Goal: Check status: Check status

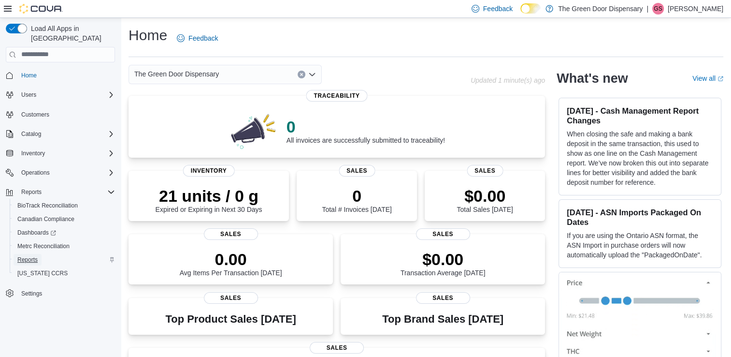
click at [27, 256] on span "Reports" at bounding box center [27, 260] width 20 height 8
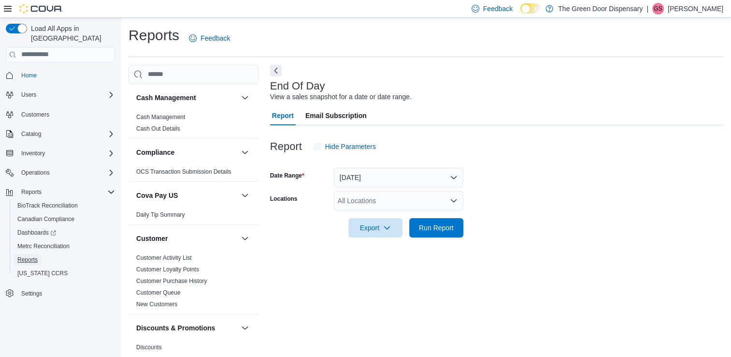
scroll to position [2, 0]
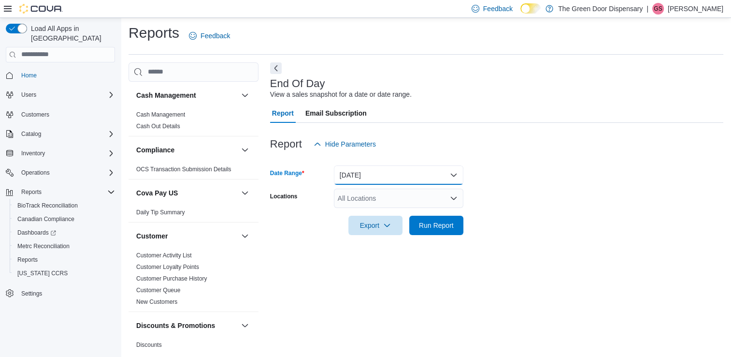
click at [454, 173] on button "[DATE]" at bounding box center [399, 174] width 130 height 19
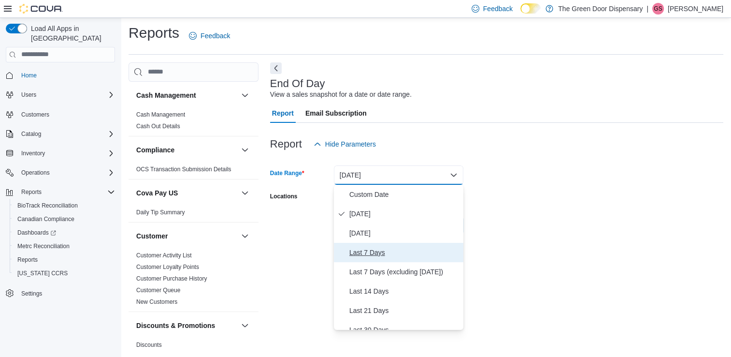
click at [369, 246] on span "Last 7 Days" at bounding box center [404, 252] width 110 height 12
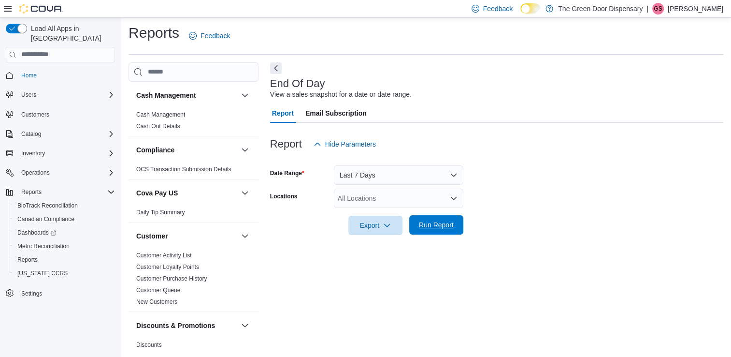
click at [436, 224] on span "Run Report" at bounding box center [436, 225] width 35 height 10
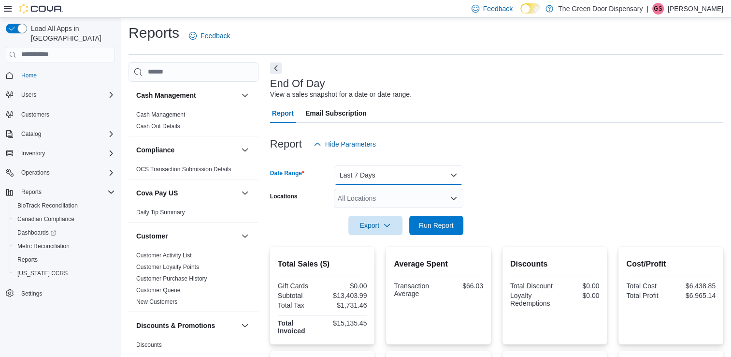
click at [408, 174] on button "Last 7 Days" at bounding box center [399, 174] width 130 height 19
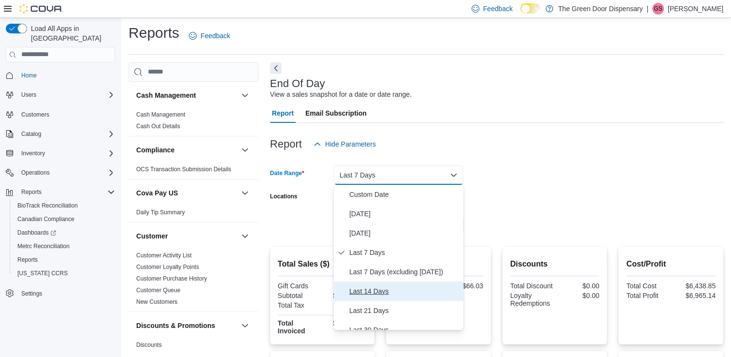
click at [364, 291] on span "Last 14 Days" at bounding box center [404, 291] width 110 height 12
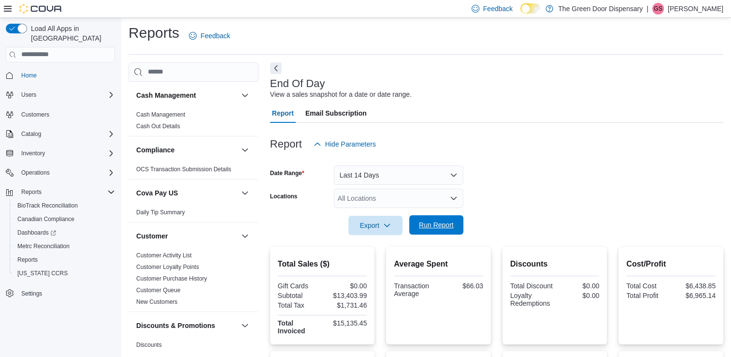
click at [444, 219] on span "Run Report" at bounding box center [436, 224] width 43 height 19
